Goal: Task Accomplishment & Management: Use online tool/utility

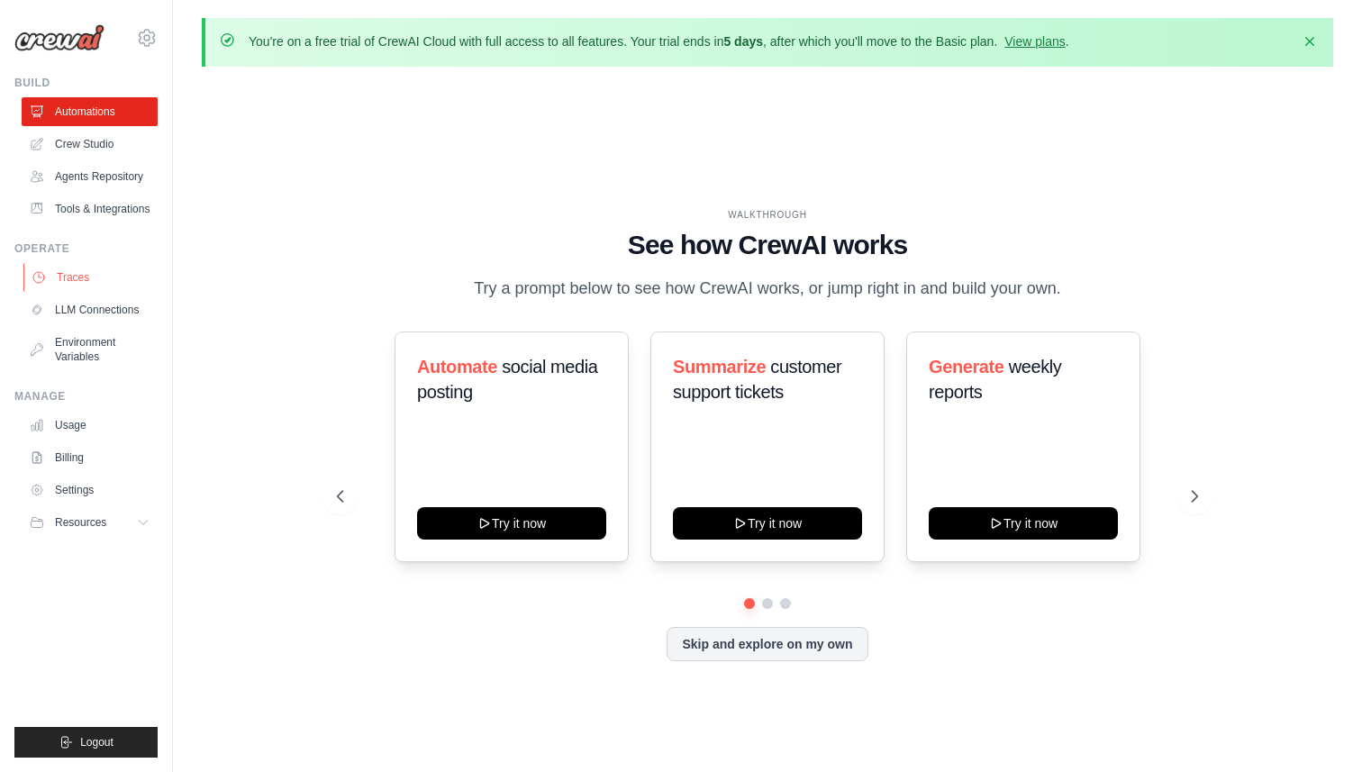
click at [98, 264] on link "Traces" at bounding box center [91, 277] width 136 height 29
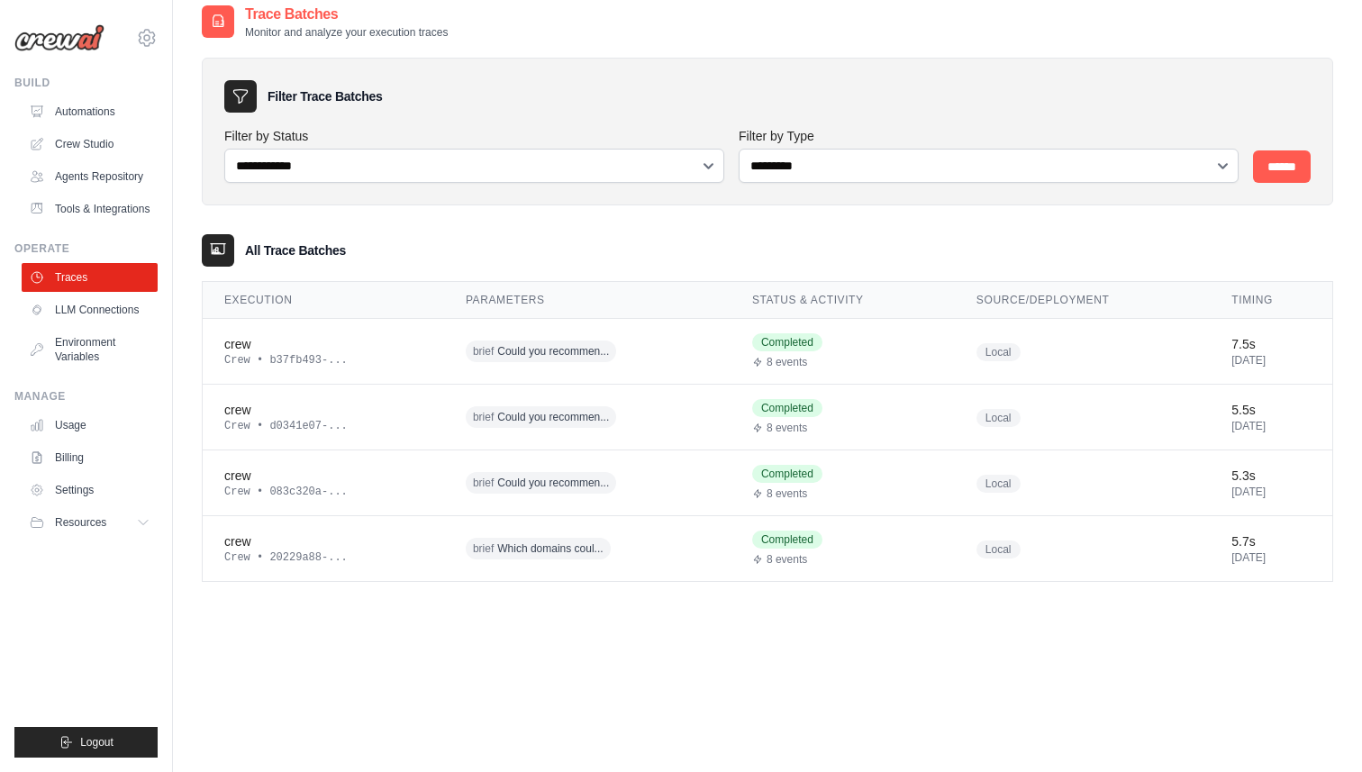
scroll to position [98, 0]
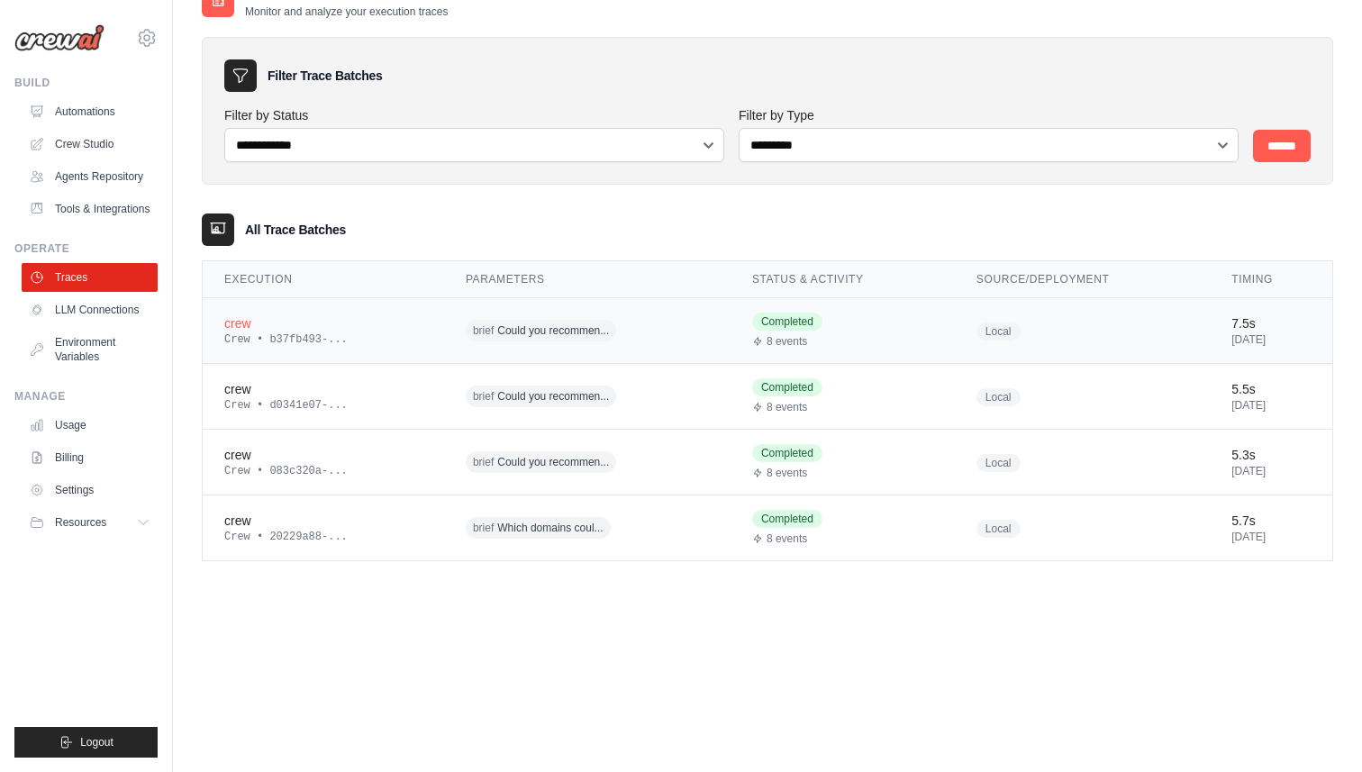
click at [257, 325] on div "crew" at bounding box center [323, 323] width 198 height 18
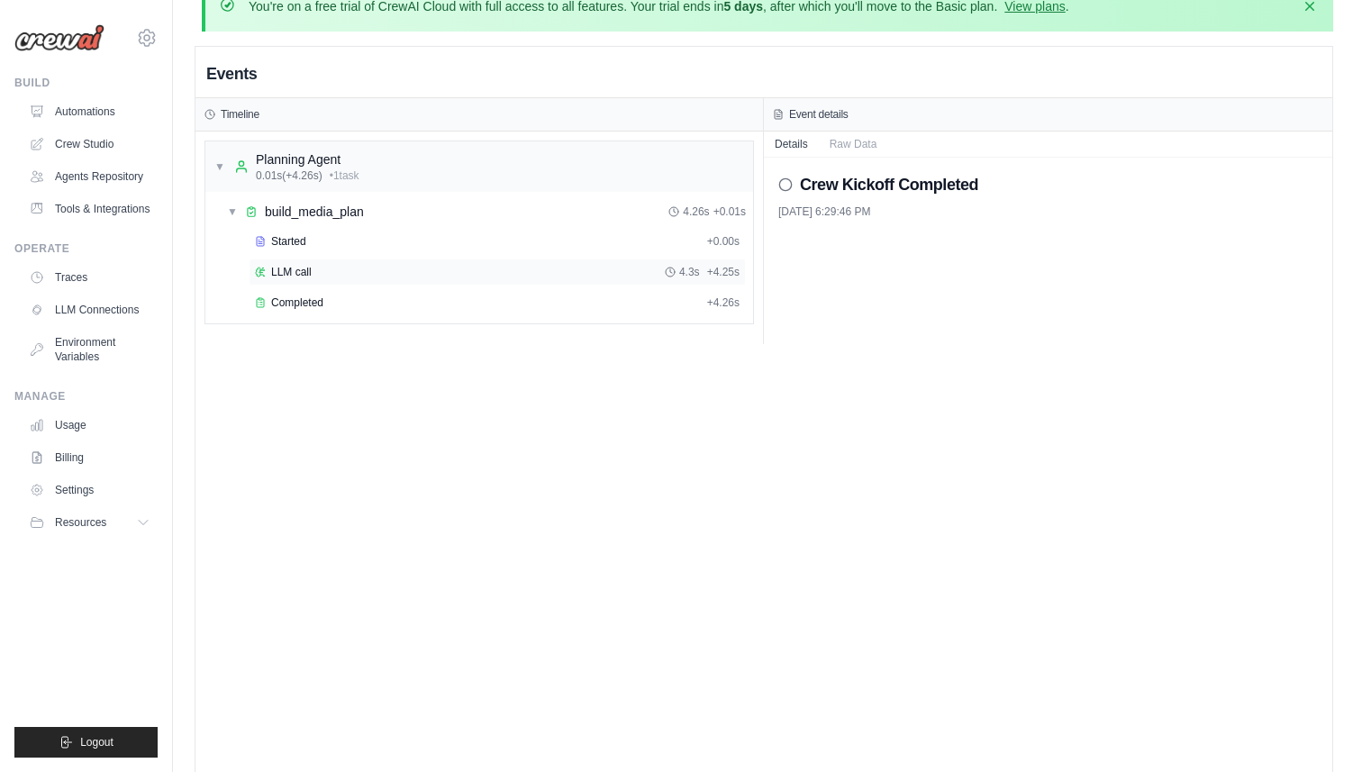
scroll to position [100, 0]
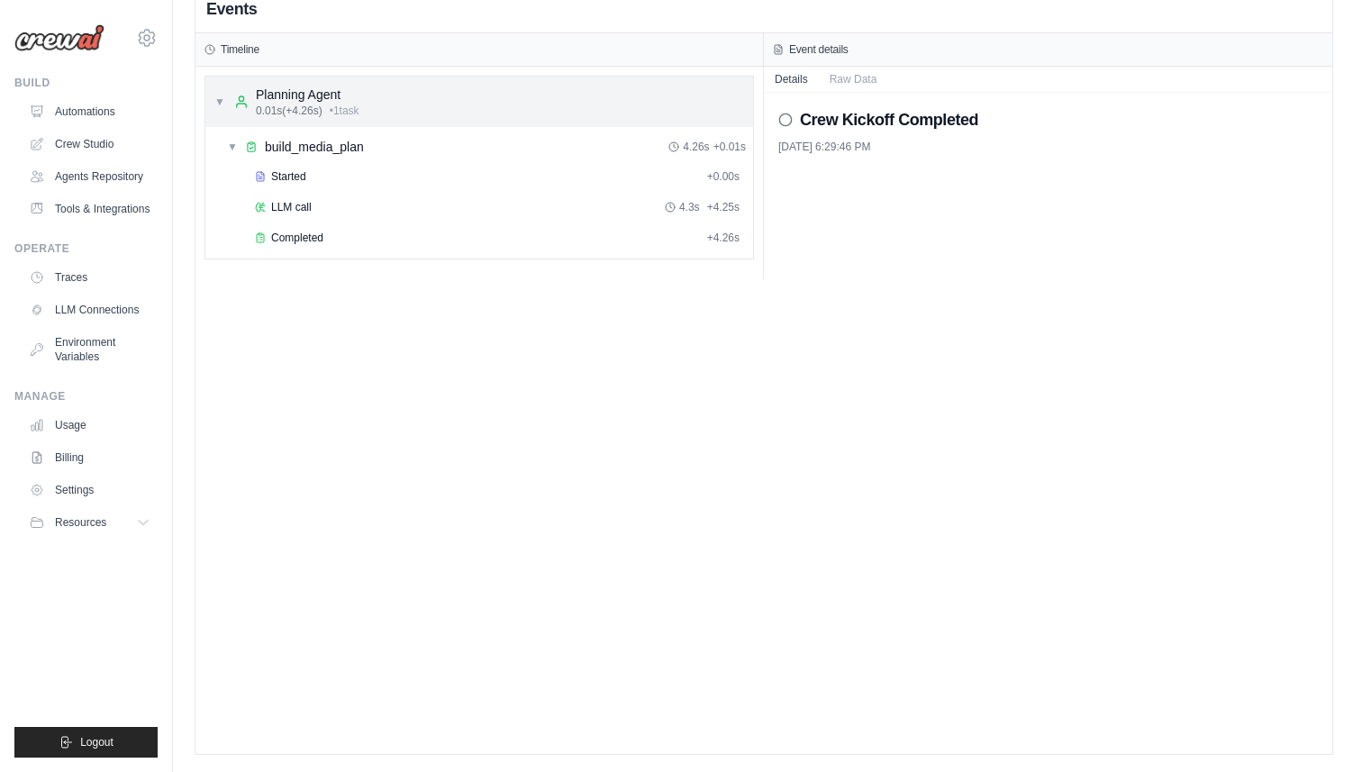
click at [471, 108] on div "▼ Planning Agent 0.01s (+4.26s) • 1 task" at bounding box center [479, 102] width 548 height 50
click at [470, 95] on div "▶ Planning Agent 0.01s (+4.26s) • 1 task" at bounding box center [479, 102] width 548 height 50
click at [386, 191] on div "Started + 0.00s LLM call 4.3s + 4.25s Completed + 4.26s" at bounding box center [486, 209] width 533 height 92
click at [289, 164] on div "Started + 0.00s" at bounding box center [497, 176] width 497 height 27
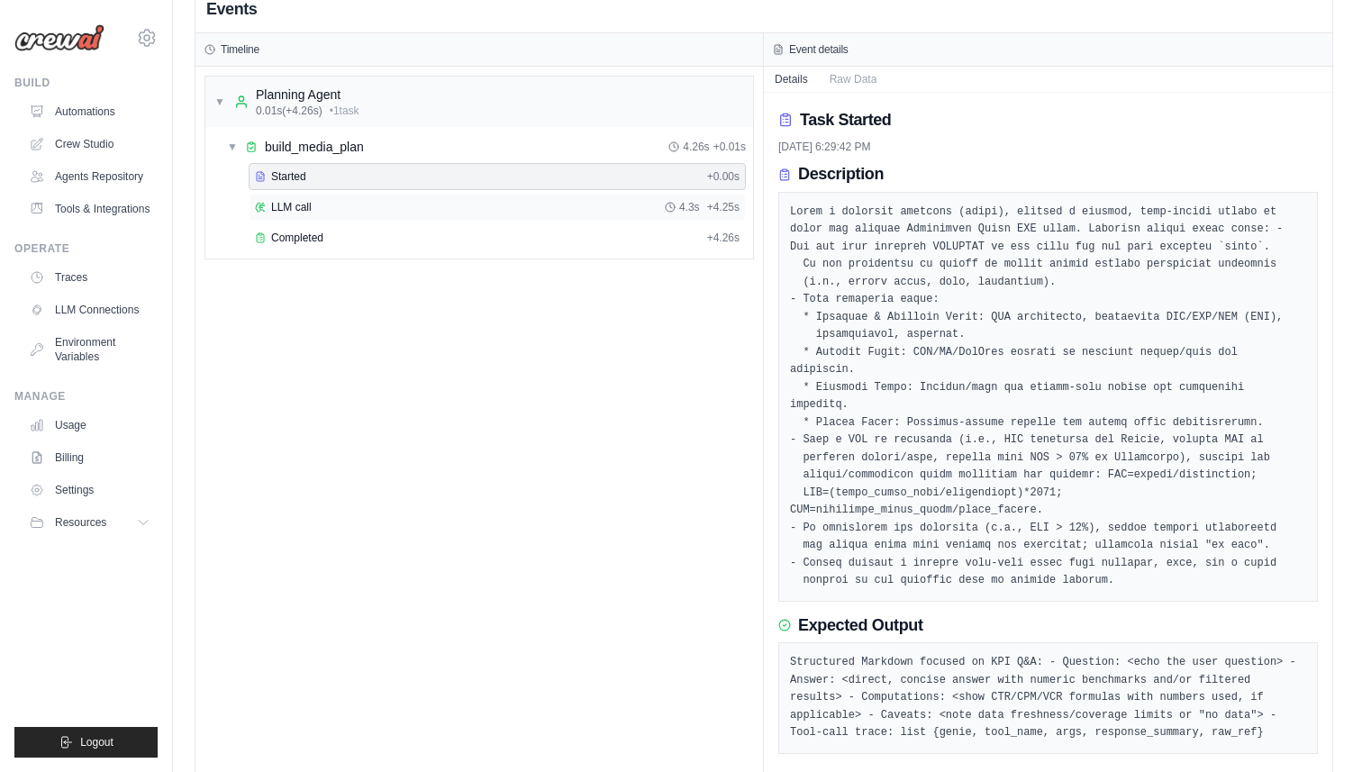
click at [294, 203] on span "LLM call" at bounding box center [291, 207] width 41 height 14
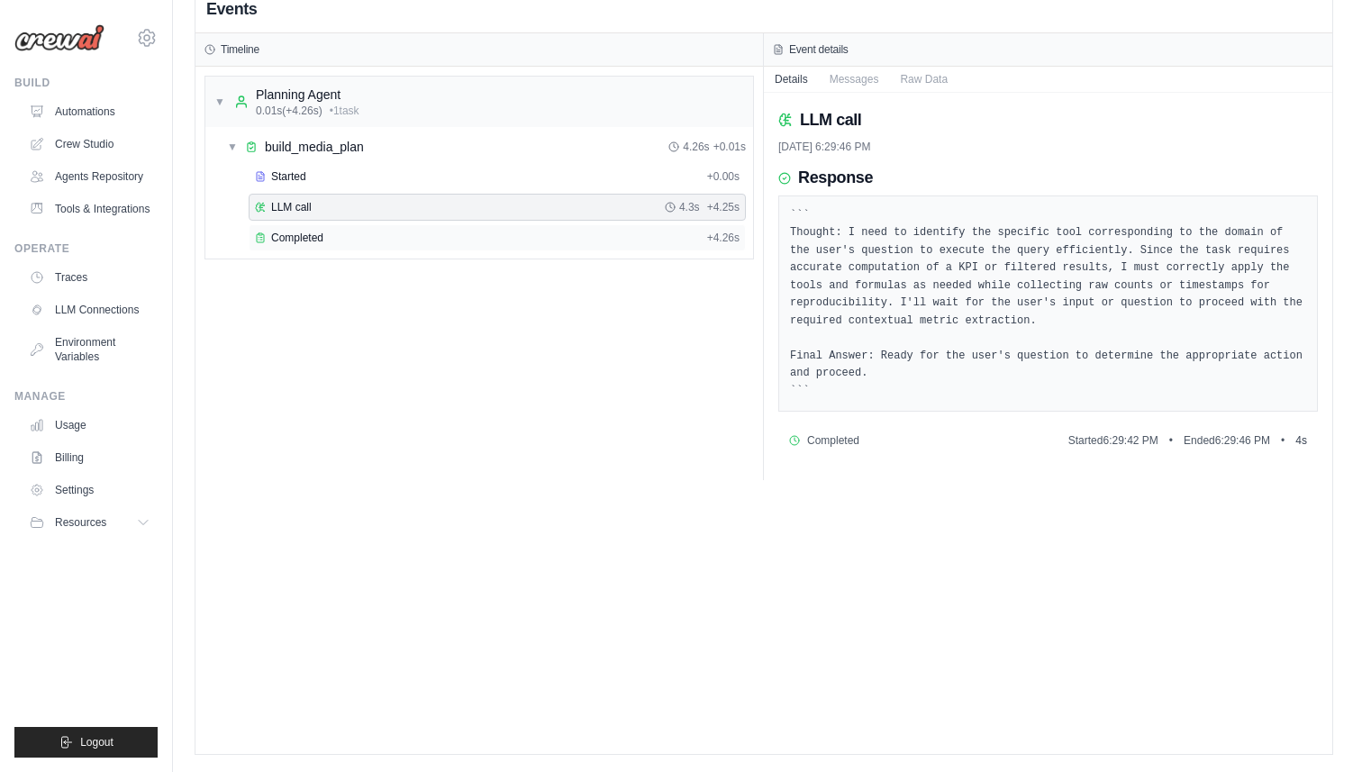
click at [370, 232] on div "Completed" at bounding box center [477, 238] width 445 height 14
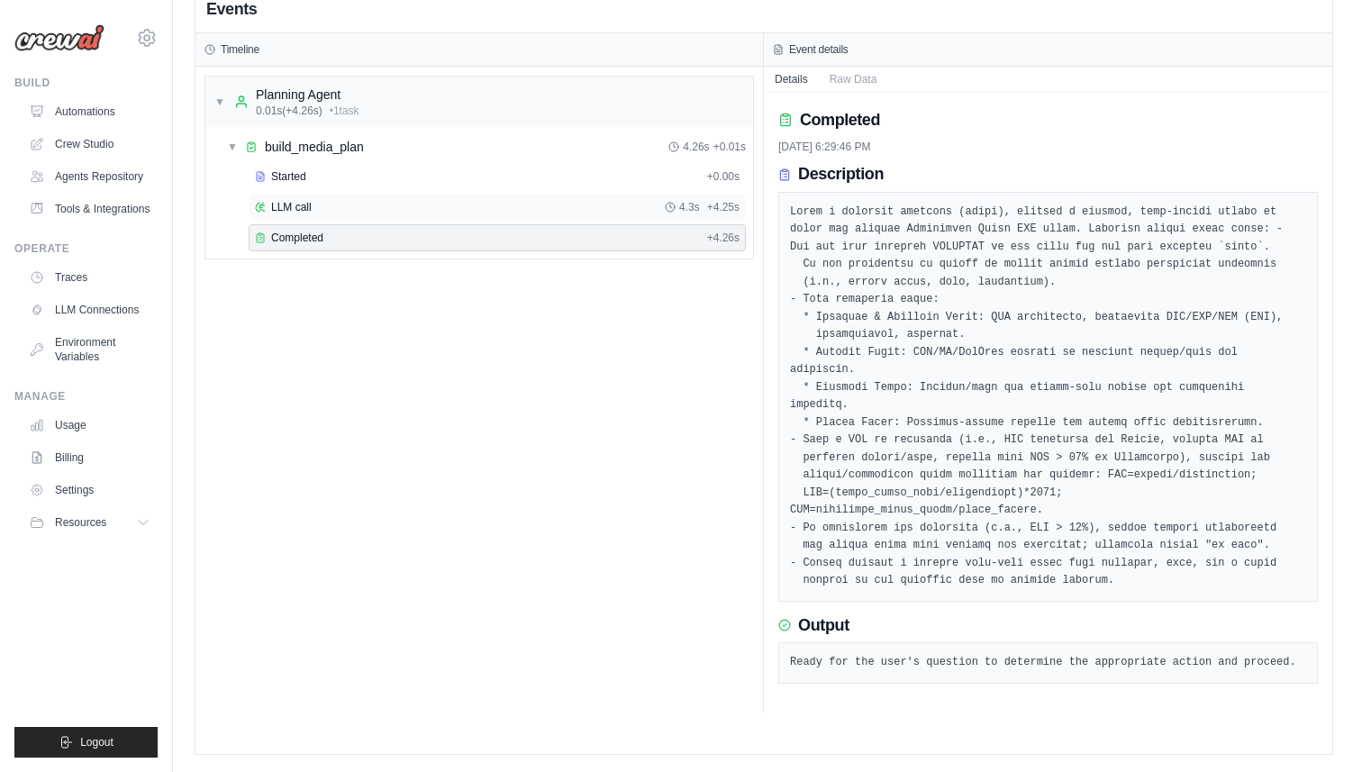
click at [415, 212] on div "LLM call 4.3s + 4.25s" at bounding box center [497, 207] width 485 height 14
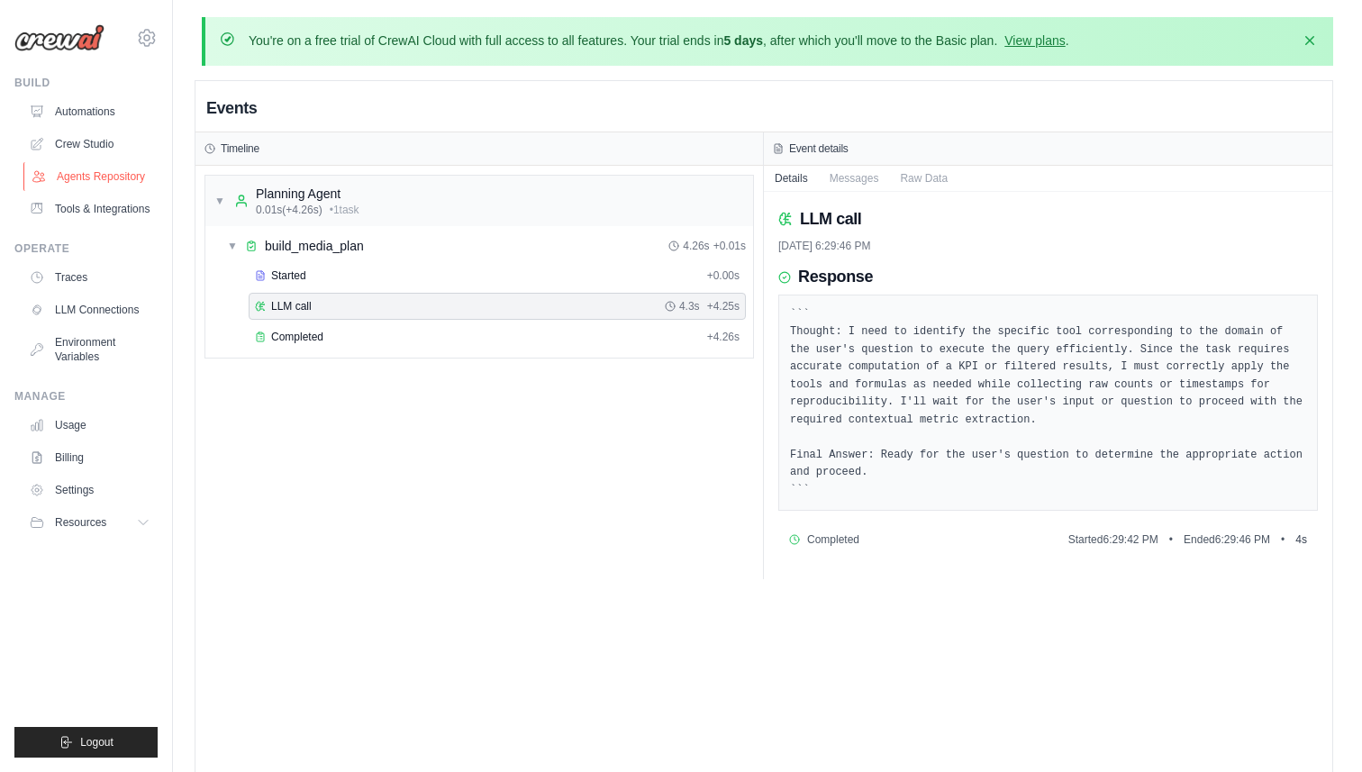
scroll to position [0, 0]
click at [147, 517] on icon at bounding box center [145, 522] width 14 height 14
click at [230, 235] on div "▼ build_media_plan 4.26s + 0.01s" at bounding box center [486, 247] width 533 height 32
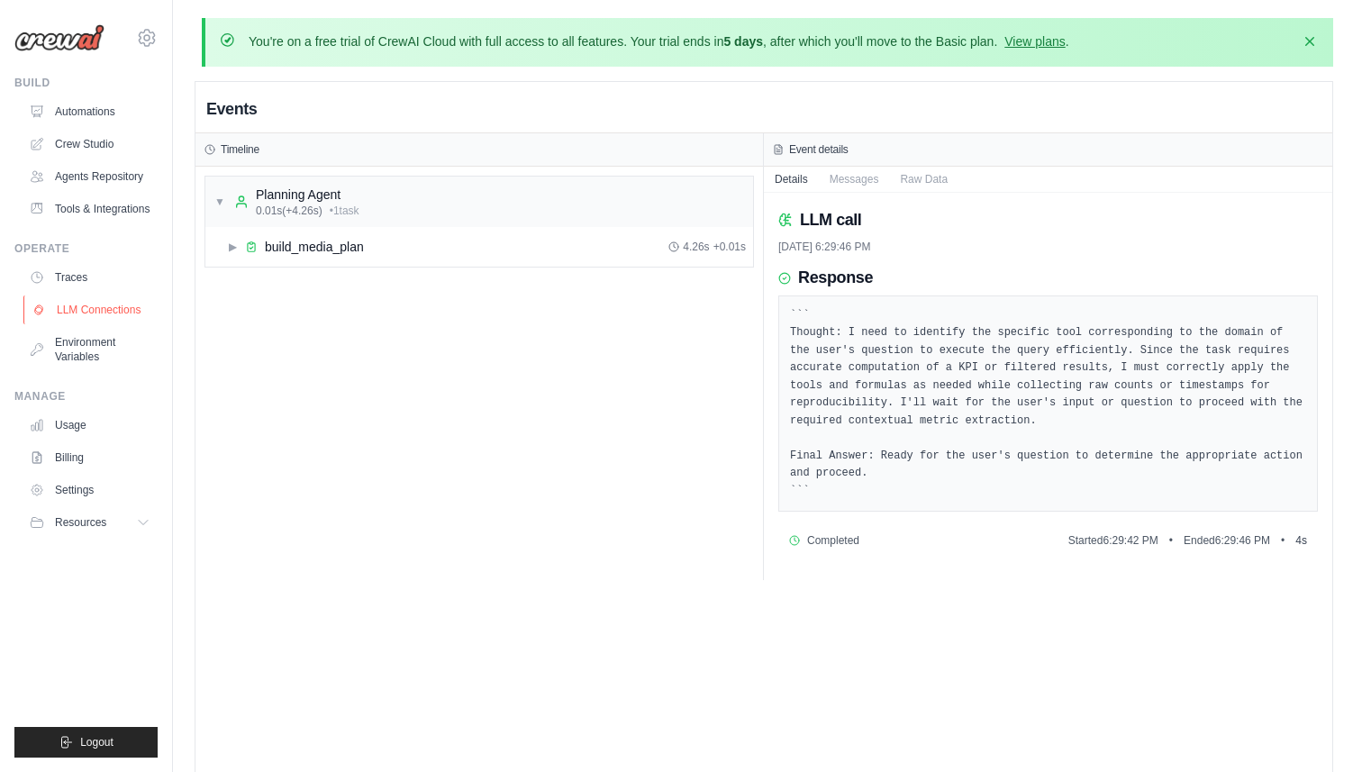
click at [96, 311] on link "LLM Connections" at bounding box center [91, 309] width 136 height 29
